Goal: Information Seeking & Learning: Learn about a topic

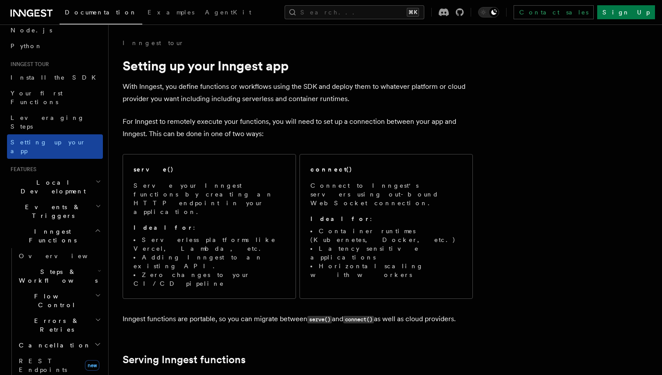
scroll to position [63, 0]
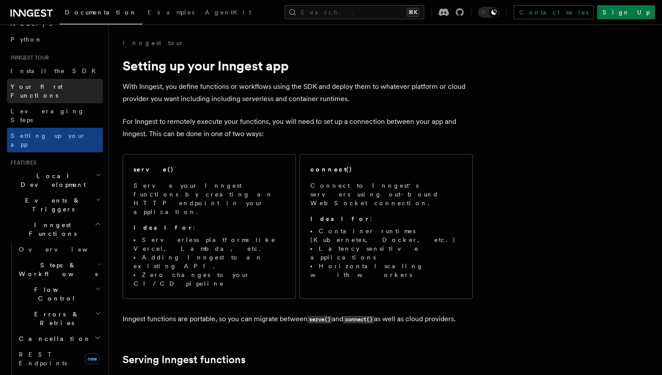
click at [48, 83] on span "Your first Functions" at bounding box center [37, 91] width 52 height 16
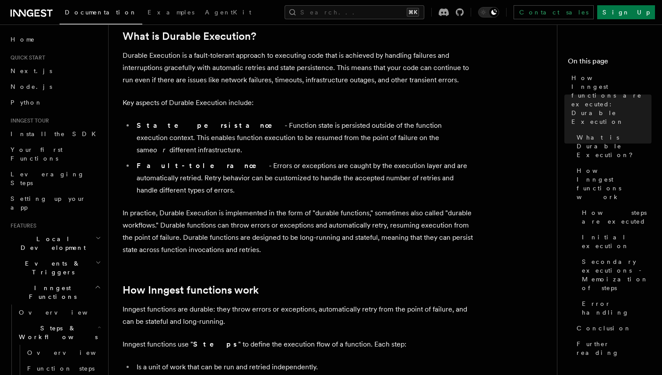
scroll to position [137, 0]
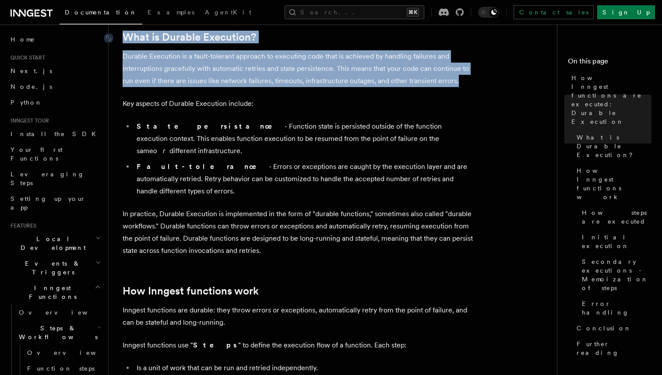
drag, startPoint x: 456, startPoint y: 79, endPoint x: 120, endPoint y: 38, distance: 338.3
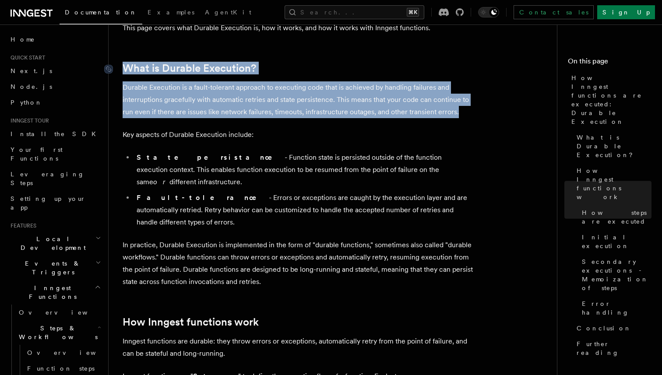
scroll to position [0, 0]
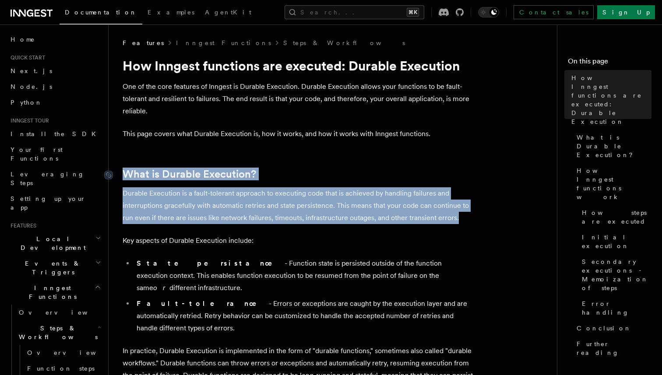
click at [371, 217] on p "Durable Execution is a fault-tolerant approach to executing code that is achiev…" at bounding box center [298, 205] width 350 height 37
